Goal: Complete application form

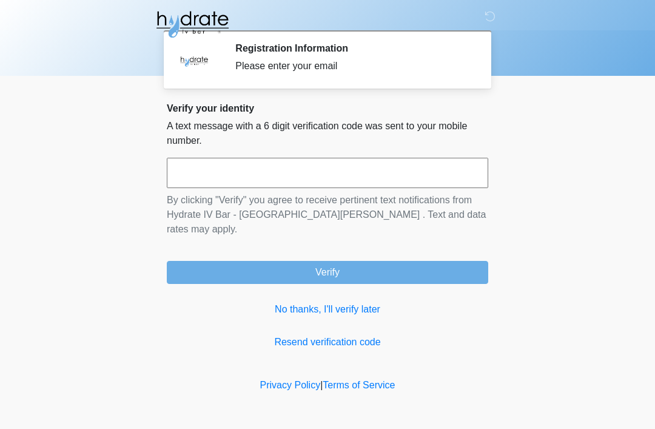
click at [315, 178] on input "text" at bounding box center [328, 173] width 322 height 30
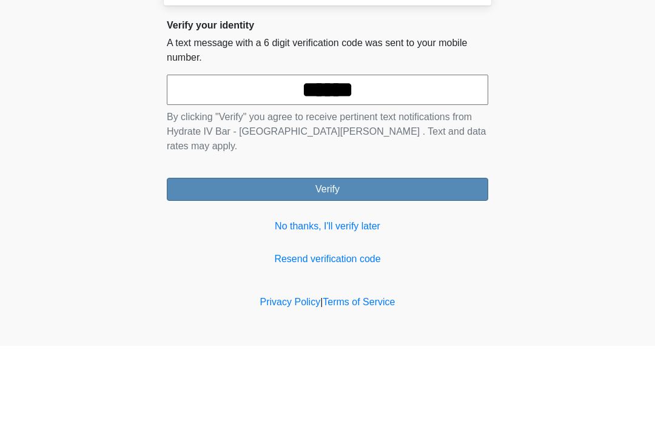
type input "******"
click at [362, 261] on button "Verify" at bounding box center [328, 272] width 322 height 23
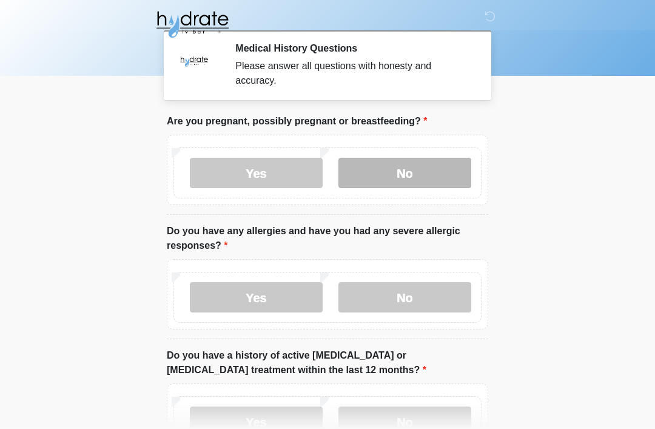
click at [423, 181] on label "No" at bounding box center [405, 173] width 133 height 30
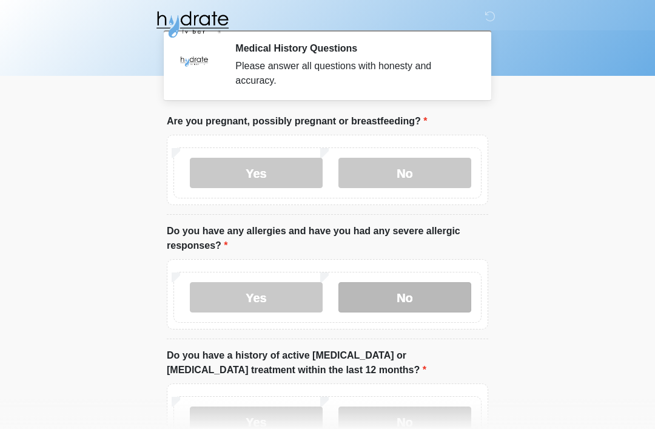
click at [427, 309] on label "No" at bounding box center [405, 297] width 133 height 30
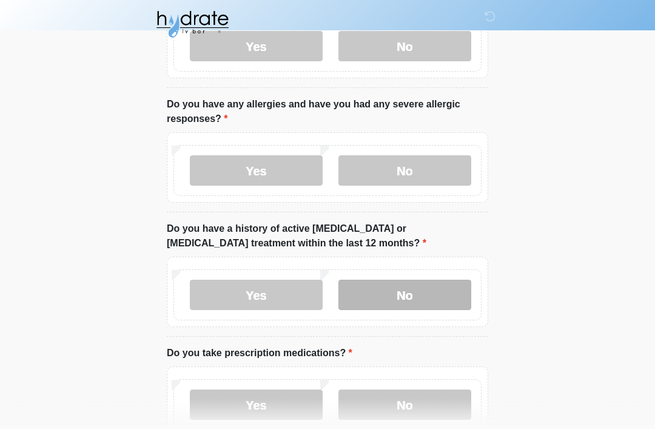
click at [439, 297] on label "No" at bounding box center [405, 295] width 133 height 30
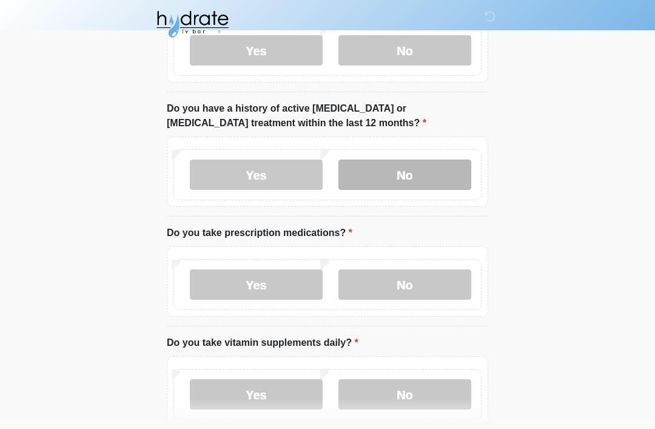
scroll to position [266, 0]
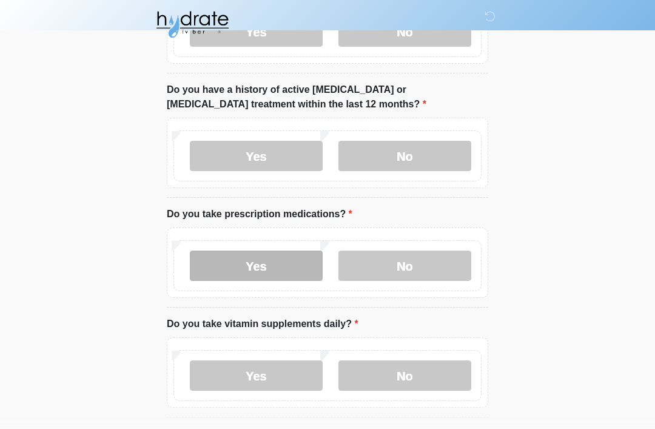
click at [282, 269] on label "Yes" at bounding box center [256, 266] width 133 height 30
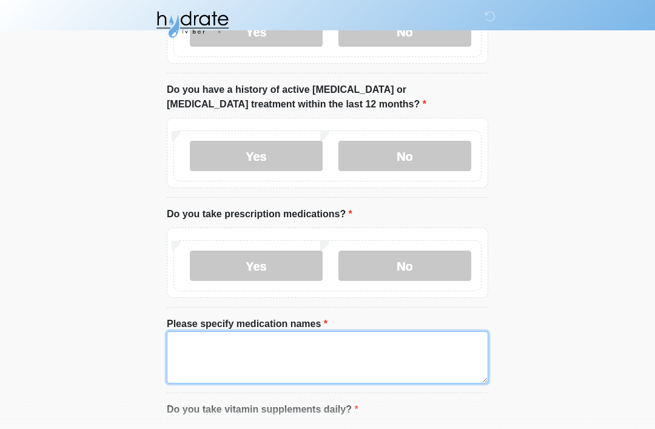
click at [315, 359] on textarea "Please specify medication names" at bounding box center [328, 357] width 322 height 52
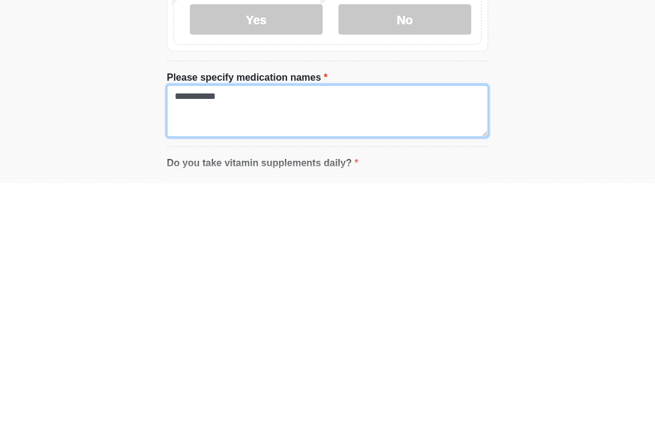
click at [356, 331] on textarea "**********" at bounding box center [328, 357] width 322 height 52
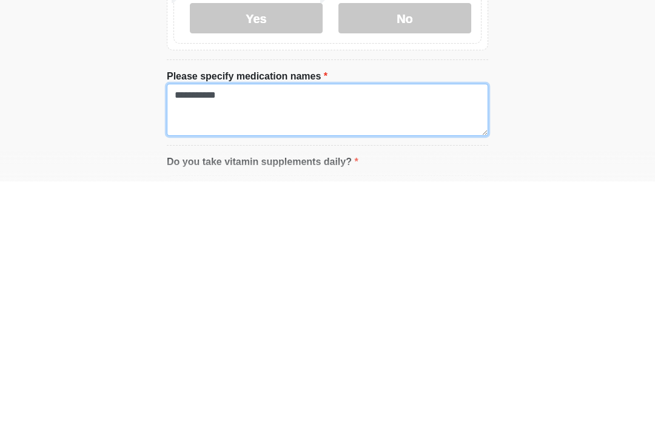
type textarea "**********"
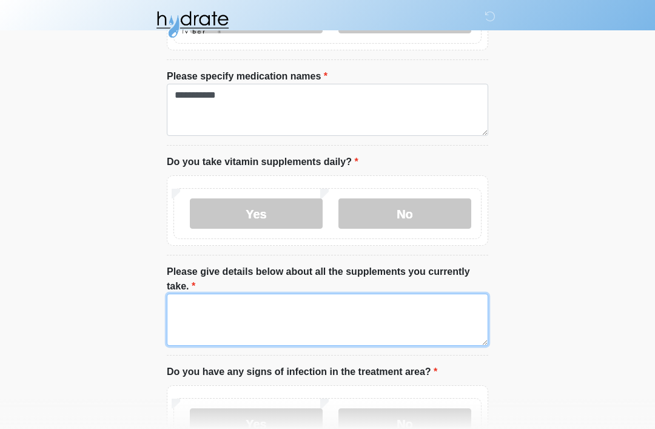
click at [345, 317] on textarea "Please give details below about all the supplements you currently take." at bounding box center [328, 320] width 322 height 52
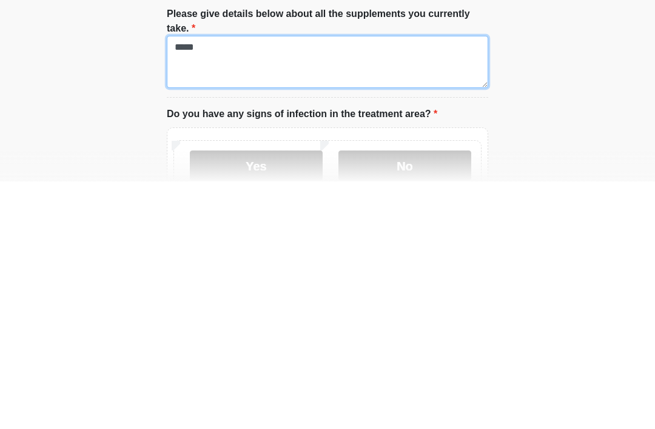
scroll to position [530, 0]
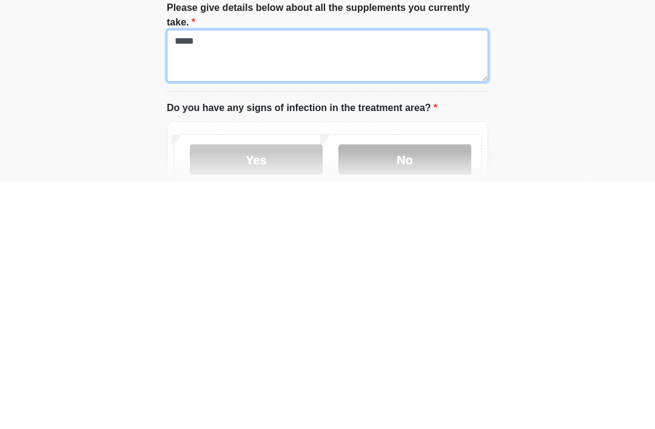
type textarea "*****"
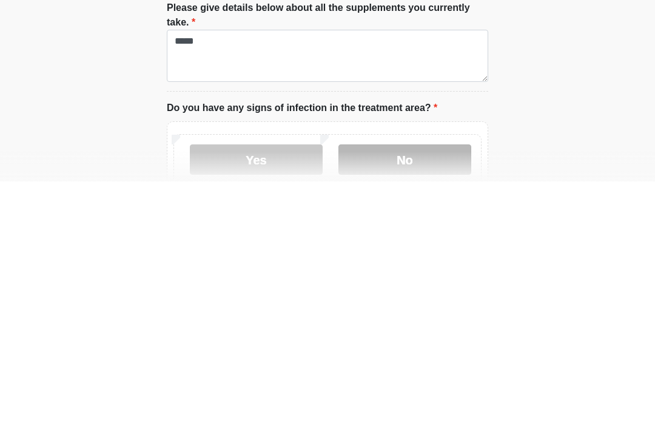
click at [418, 392] on label "No" at bounding box center [405, 407] width 133 height 30
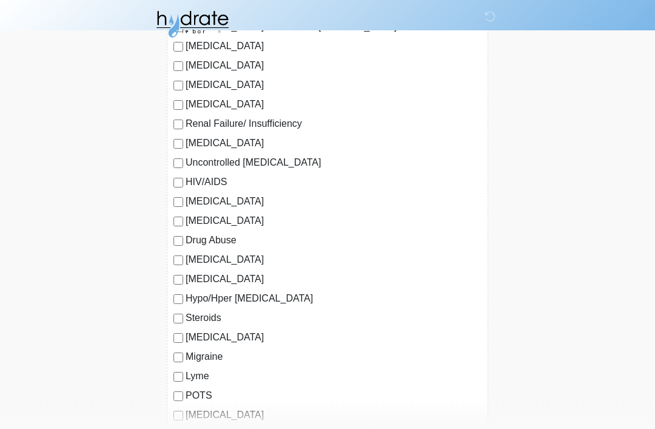
scroll to position [1227, 0]
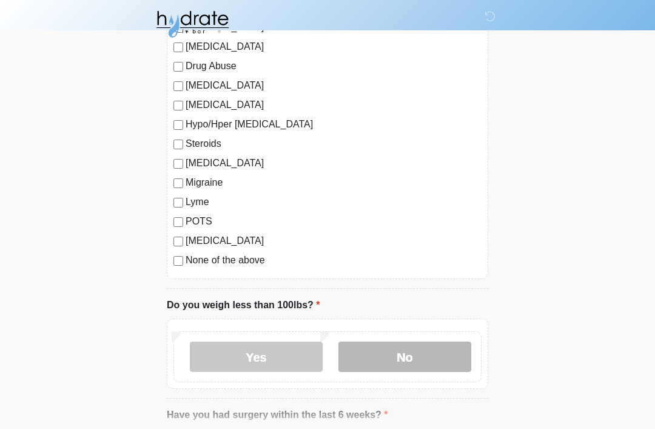
click at [411, 367] on label "No" at bounding box center [405, 357] width 133 height 30
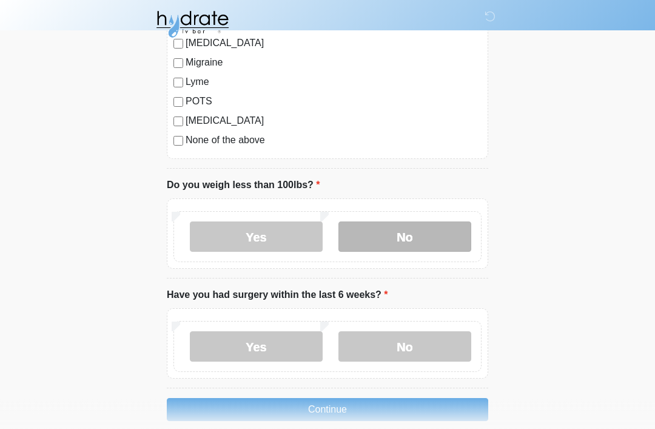
scroll to position [1525, 0]
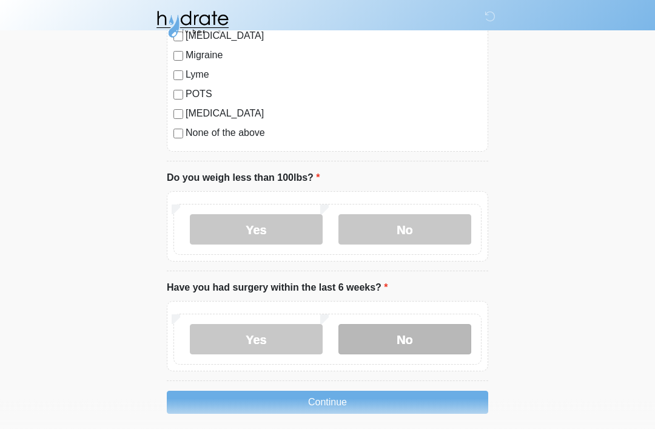
click at [417, 337] on label "No" at bounding box center [405, 340] width 133 height 30
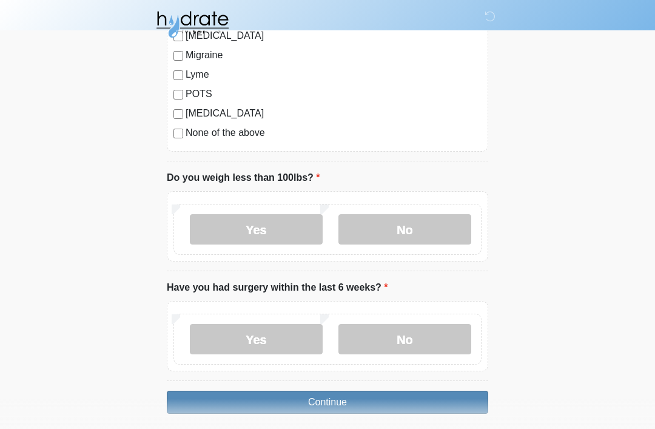
click at [381, 409] on button "Continue" at bounding box center [328, 402] width 322 height 23
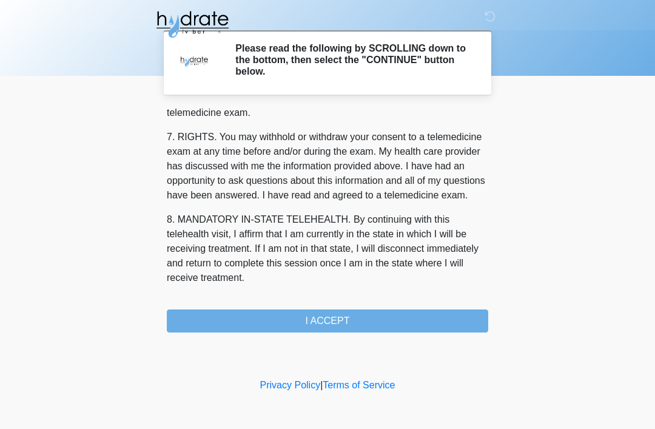
scroll to position [532, 0]
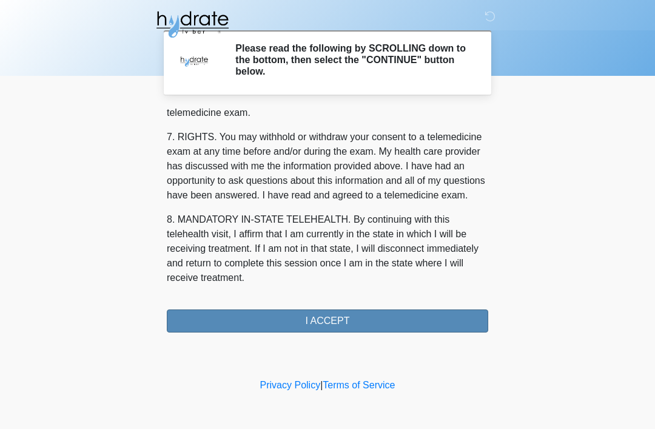
click at [397, 326] on button "I ACCEPT" at bounding box center [328, 320] width 322 height 23
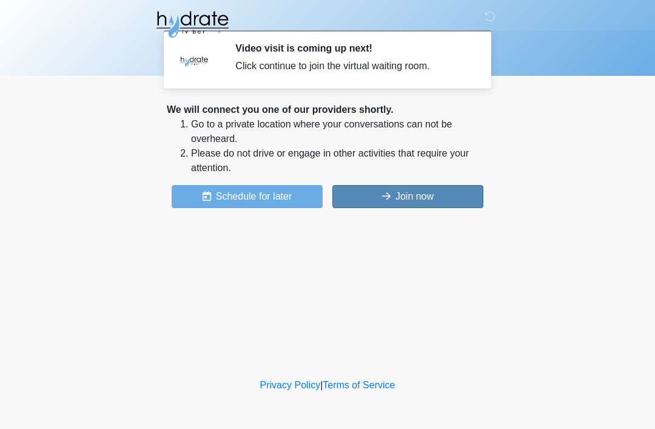
click at [434, 196] on button "Join now" at bounding box center [408, 196] width 151 height 23
